Goal: Task Accomplishment & Management: Use online tool/utility

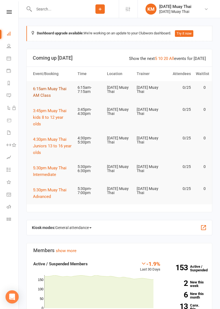
click at [43, 96] on span "6:15am Muay Thai AM Class" at bounding box center [49, 92] width 33 height 12
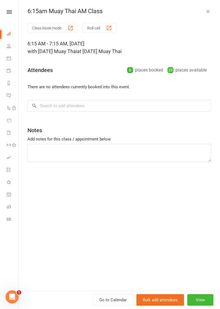
click at [46, 38] on div "Class kiosk mode Roll call 6:15 AM - 7:15 AM, Thursday, September, 11, 2025 wit…" at bounding box center [119, 156] width 201 height 267
click at [41, 29] on button "Class kiosk mode" at bounding box center [52, 28] width 51 height 10
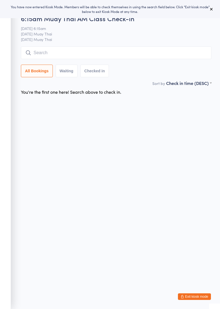
click at [64, 40] on span "[DATE] Muay Thai" at bounding box center [116, 39] width 190 height 5
click at [42, 55] on input "search" at bounding box center [116, 52] width 190 height 13
type input "Cassie"
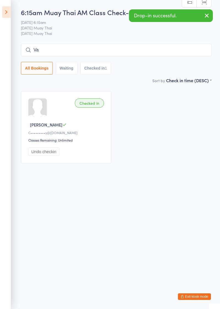
type input "Va"
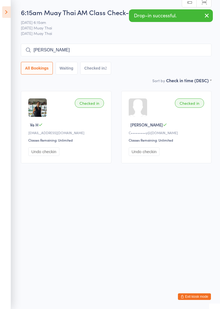
type input "[PERSON_NAME]"
